Goal: Task Accomplishment & Management: Manage account settings

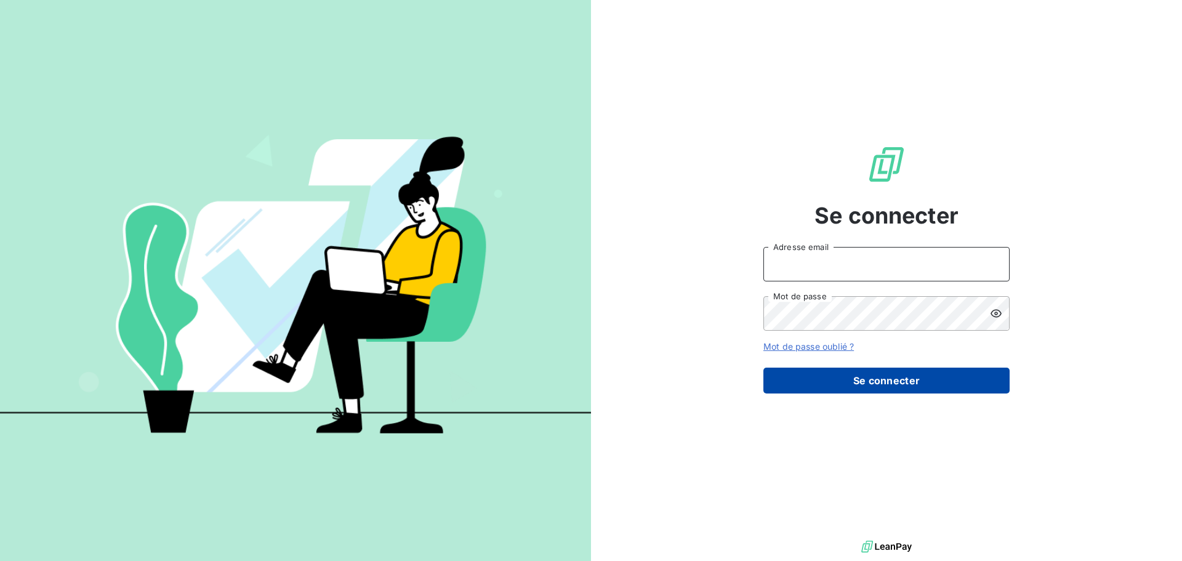
type input "[PERSON_NAME][EMAIL_ADDRESS][DOMAIN_NAME]"
click at [850, 386] on button "Se connecter" at bounding box center [886, 380] width 246 height 26
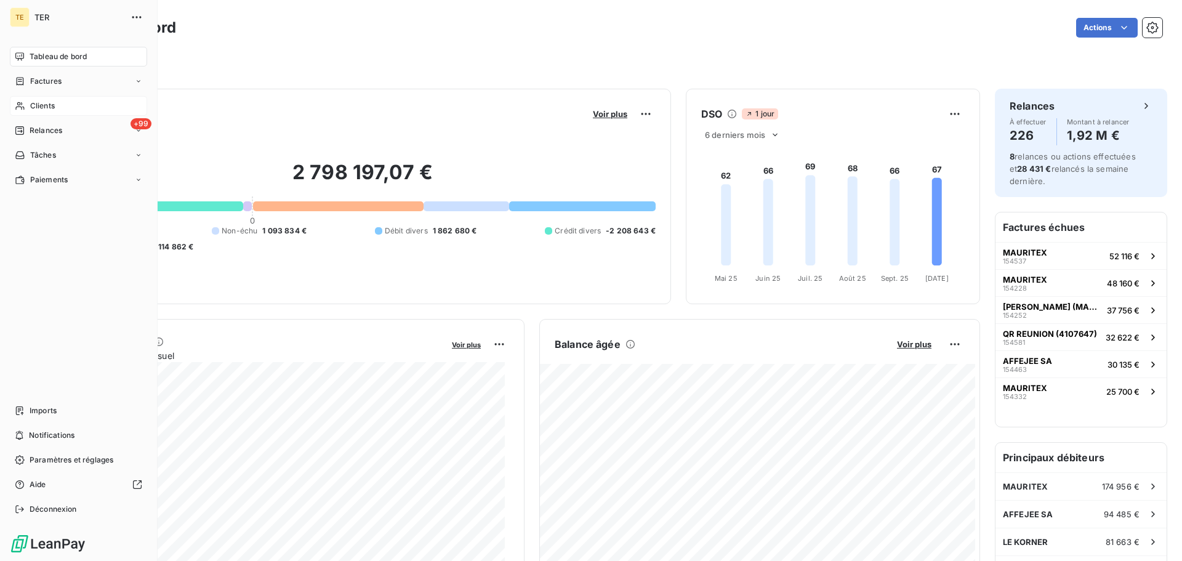
click at [47, 108] on span "Clients" at bounding box center [42, 105] width 25 height 11
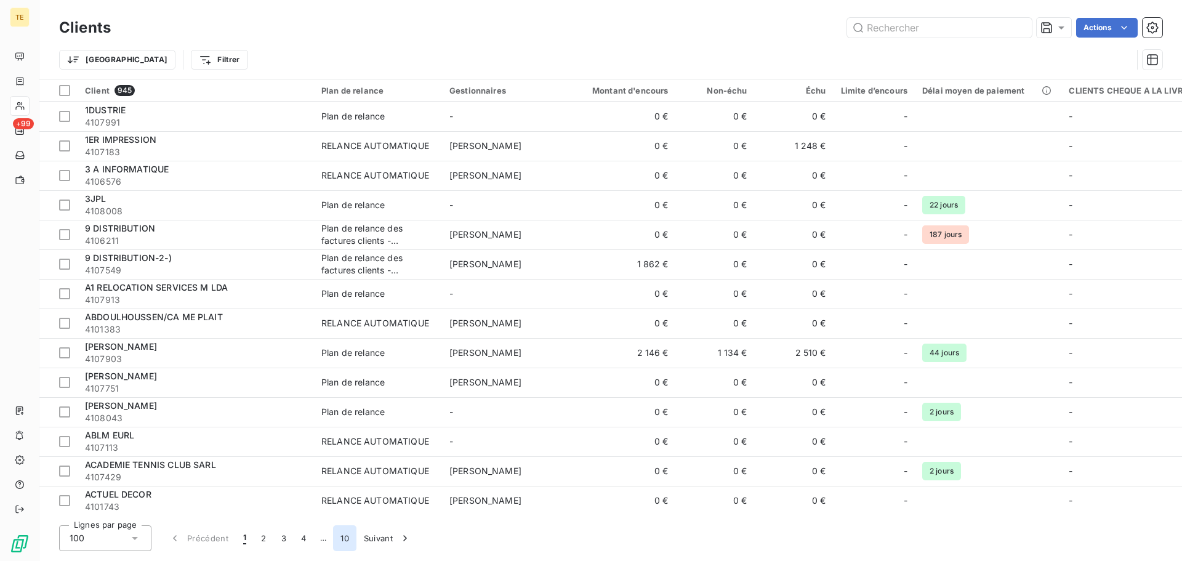
click at [347, 537] on button "10" at bounding box center [344, 538] width 23 height 26
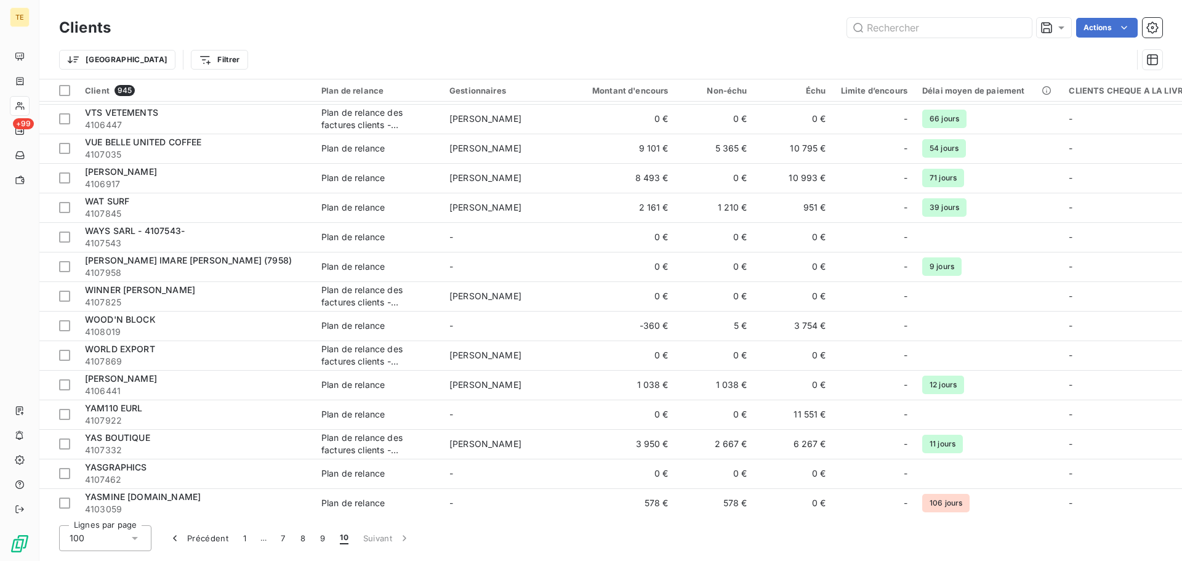
scroll to position [921, 0]
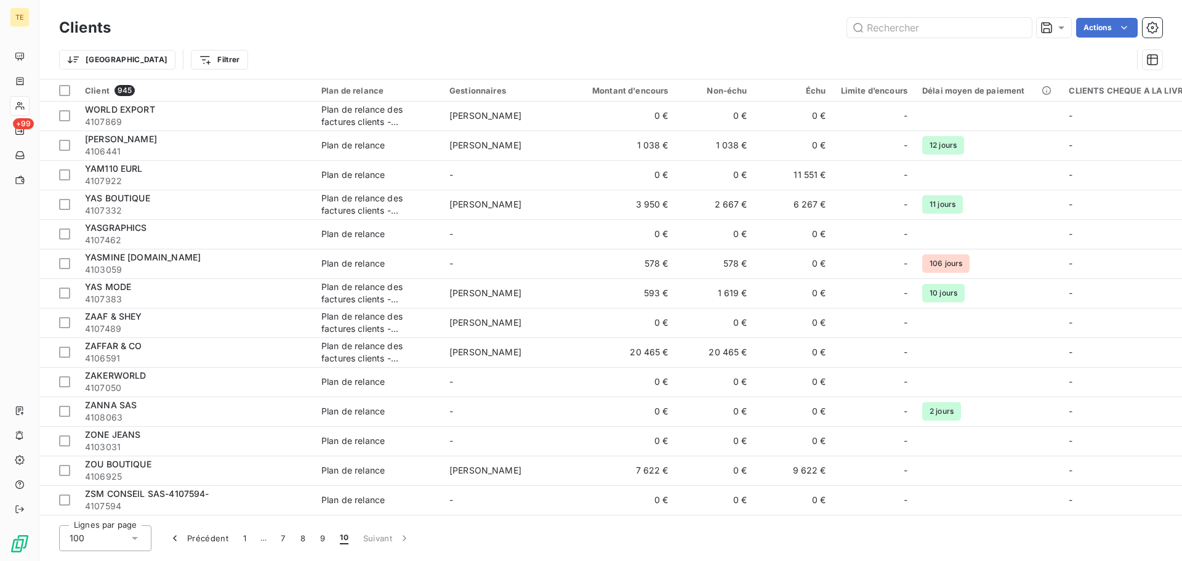
drag, startPoint x: 1166, startPoint y: 1, endPoint x: 454, endPoint y: 28, distance: 712.5
click at [454, 28] on div "Actions" at bounding box center [644, 28] width 1036 height 20
